Goal: Task Accomplishment & Management: Complete application form

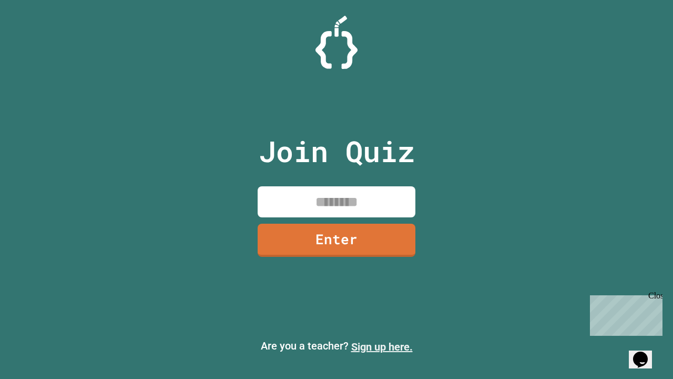
click at [382, 347] on link "Sign up here." at bounding box center [382, 346] width 62 height 13
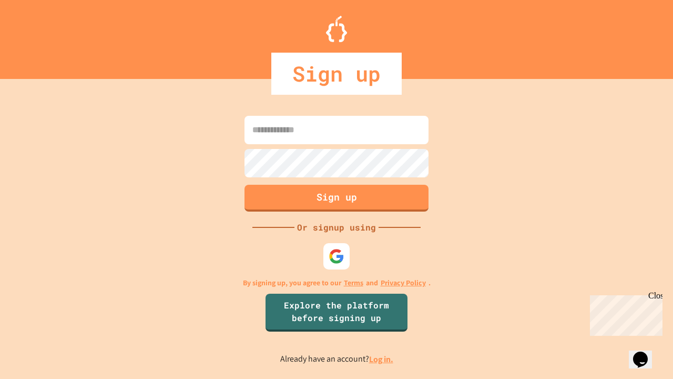
click at [382, 359] on link "Log in." at bounding box center [381, 359] width 24 height 11
